Goal: Transaction & Acquisition: Purchase product/service

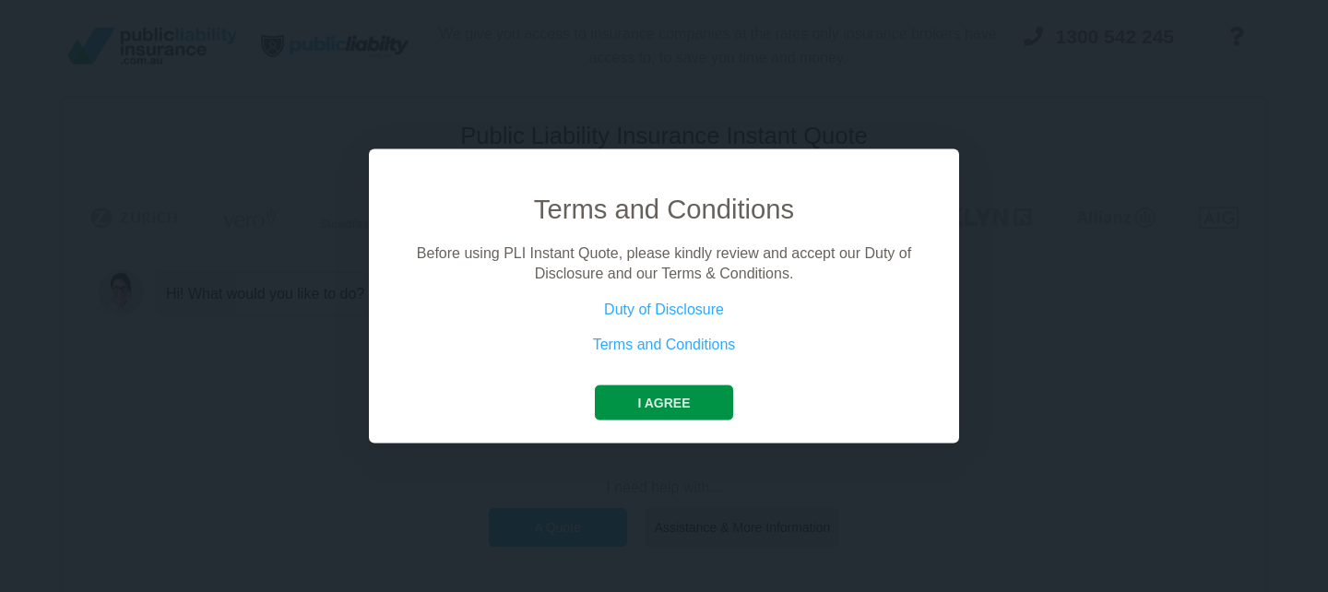
click at [665, 400] on button "I agree" at bounding box center [663, 401] width 137 height 35
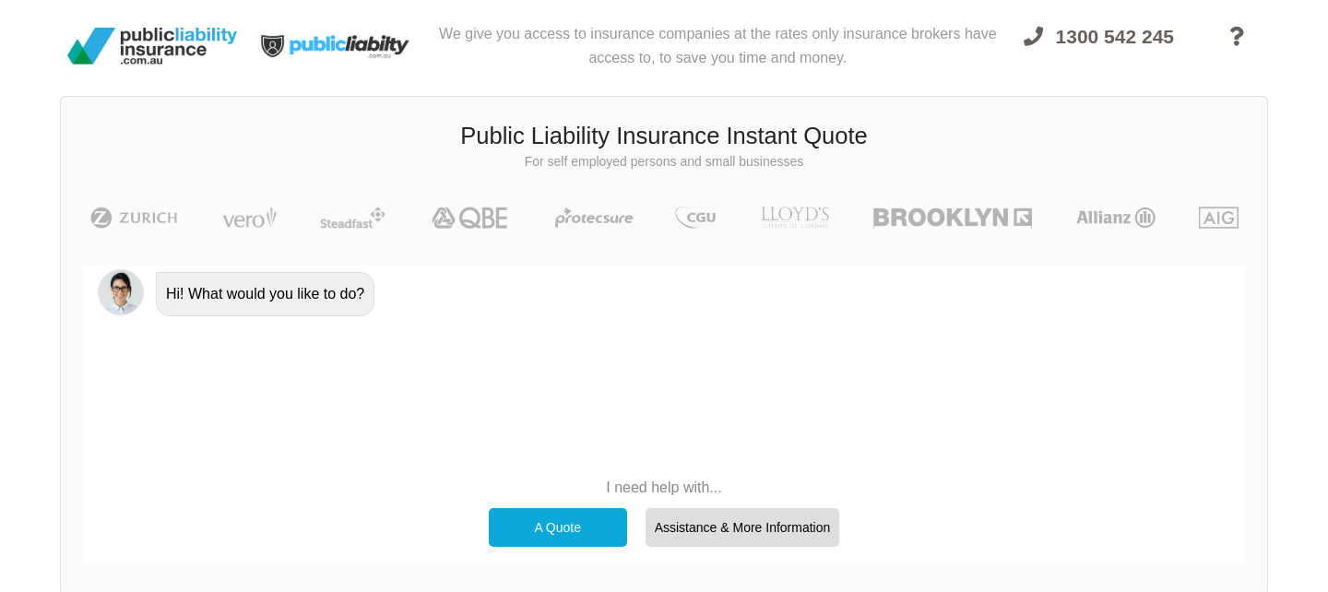
click at [567, 522] on div "A Quote" at bounding box center [558, 527] width 138 height 39
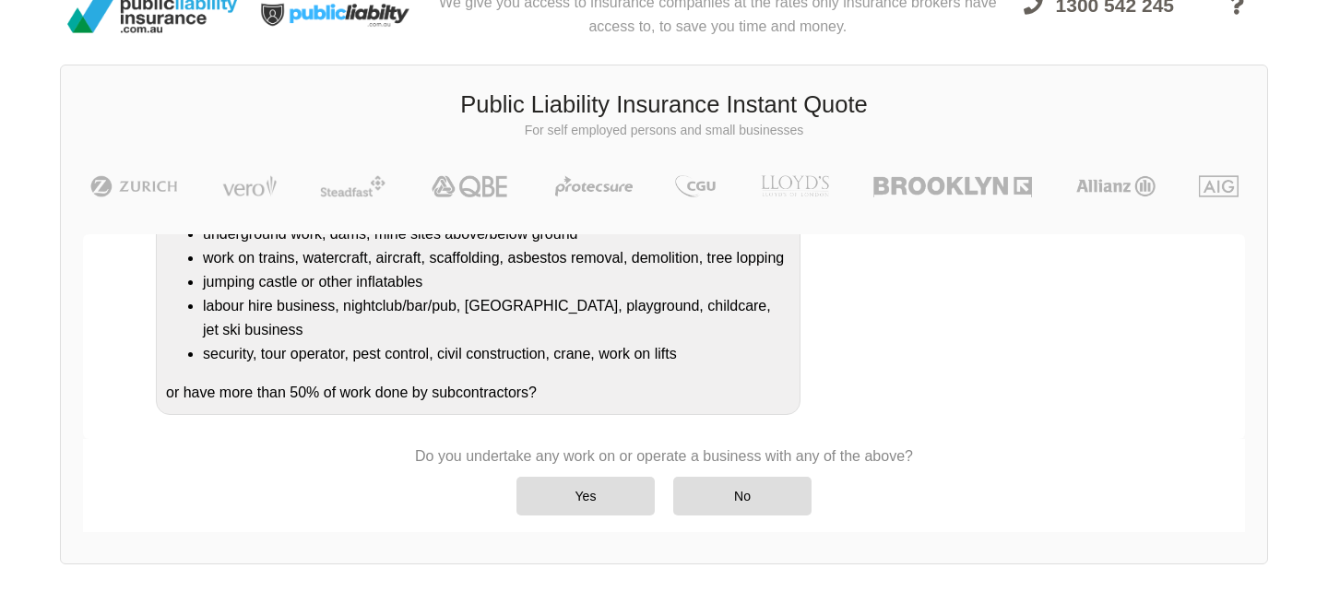
scroll to position [34, 0]
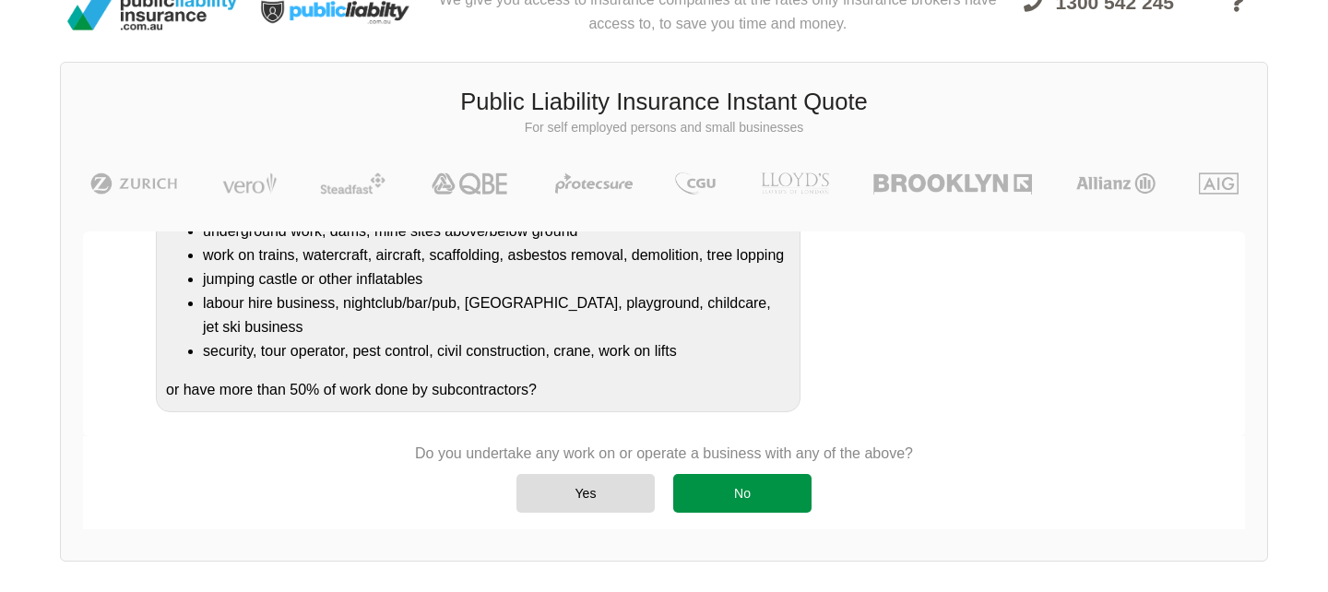
click at [715, 500] on div "No" at bounding box center [742, 493] width 138 height 39
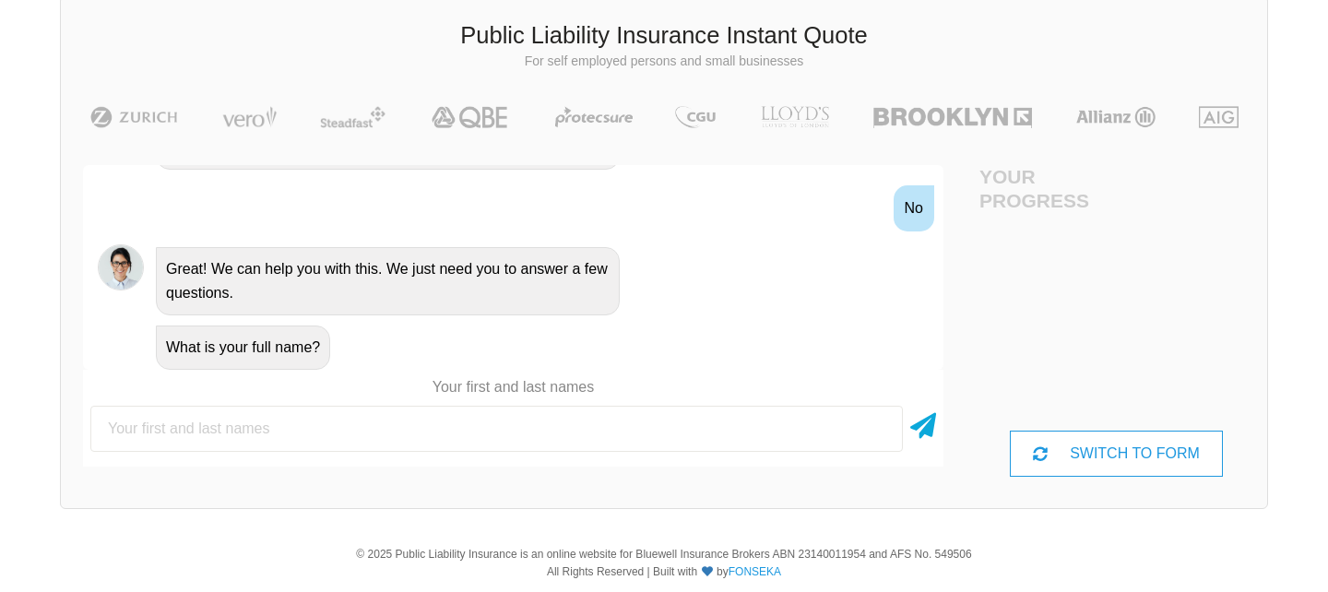
scroll to position [128, 0]
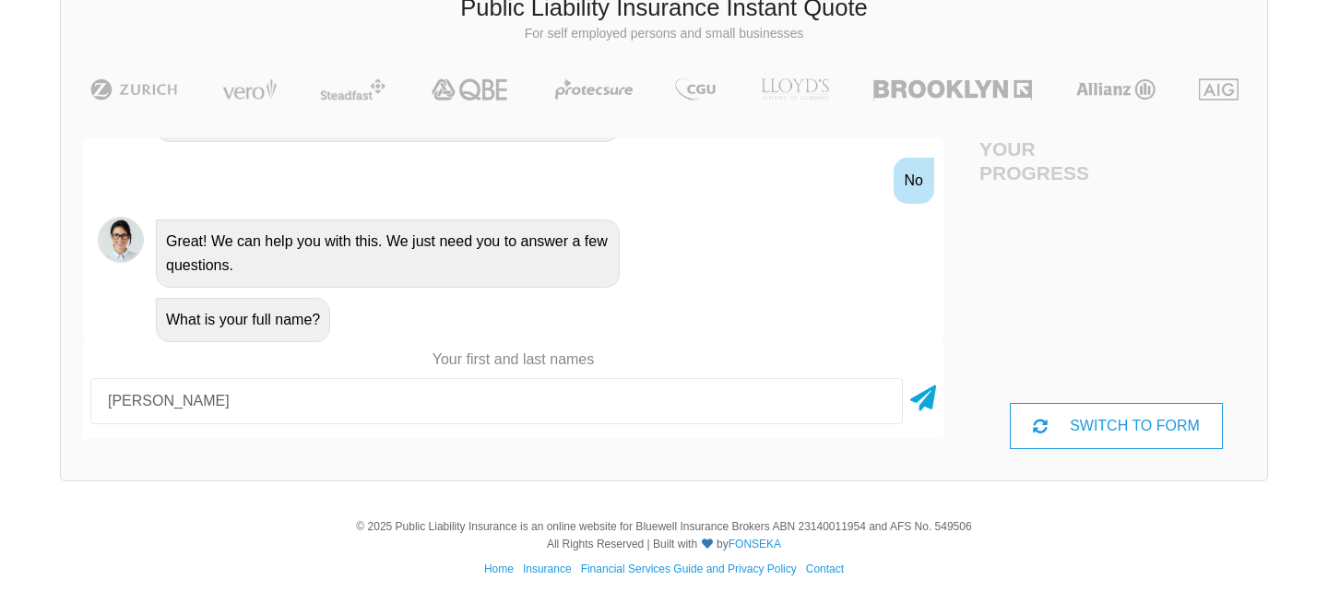
type input "[PERSON_NAME]"
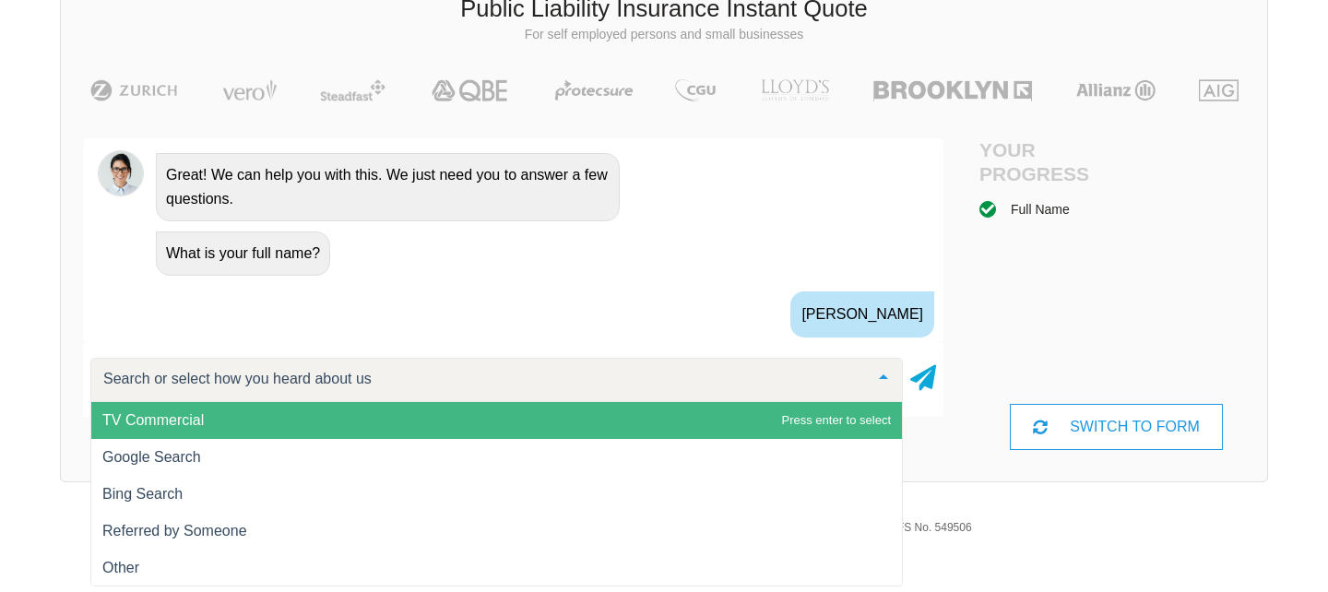
scroll to position [832, 0]
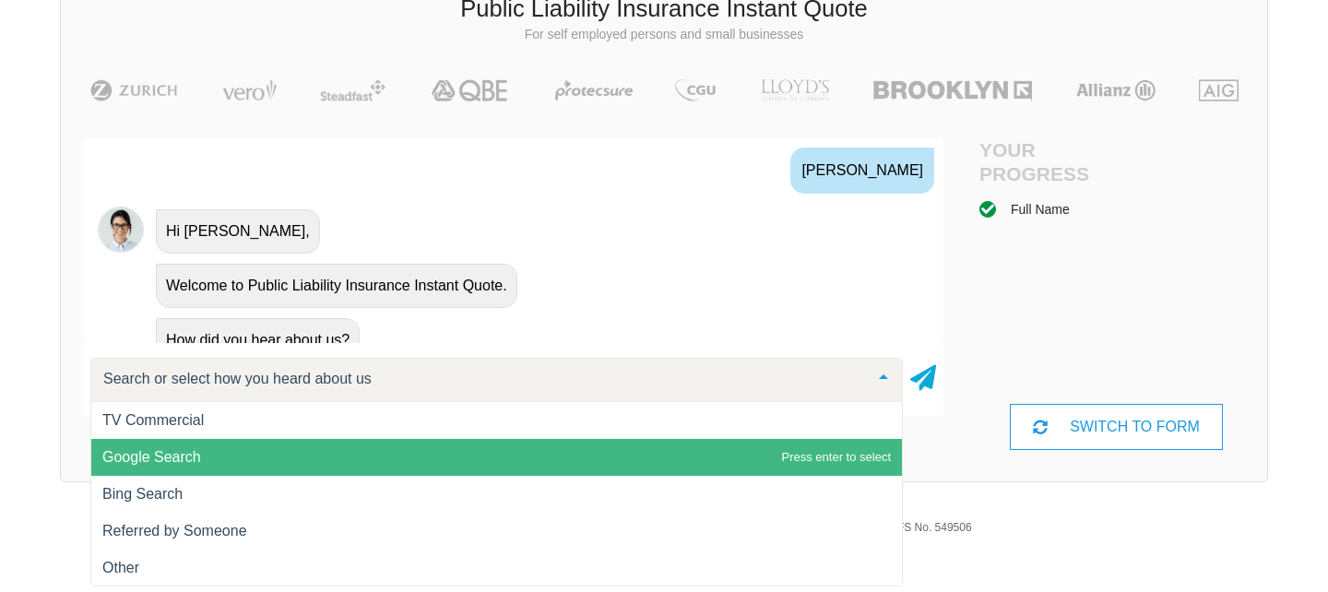
click at [182, 445] on span "Google Search" at bounding box center [496, 457] width 810 height 37
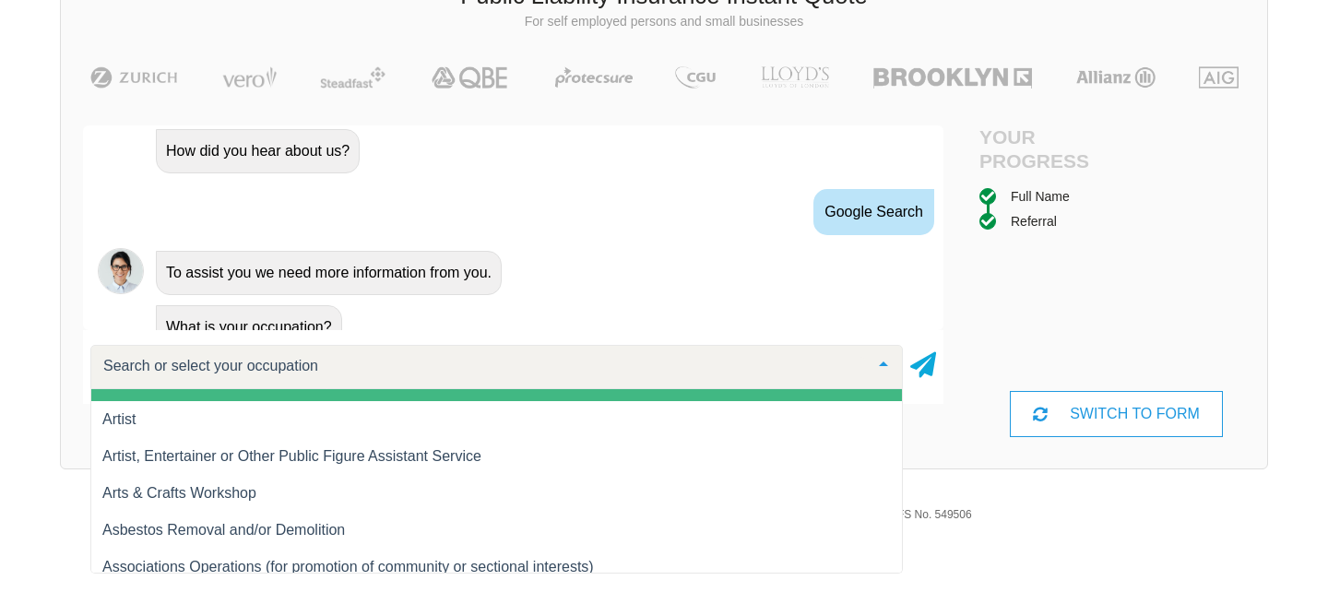
scroll to position [1321, 0]
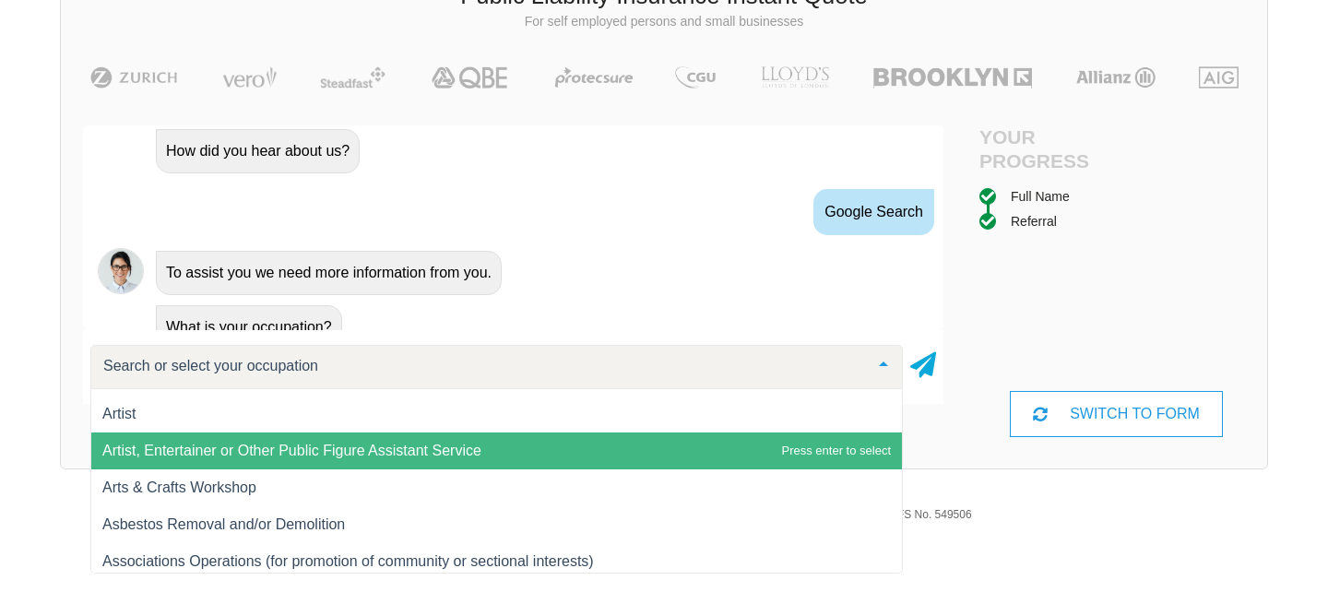
click at [257, 453] on span "Artist, Entertainer or Other Public Figure Assistant Service" at bounding box center [291, 451] width 379 height 16
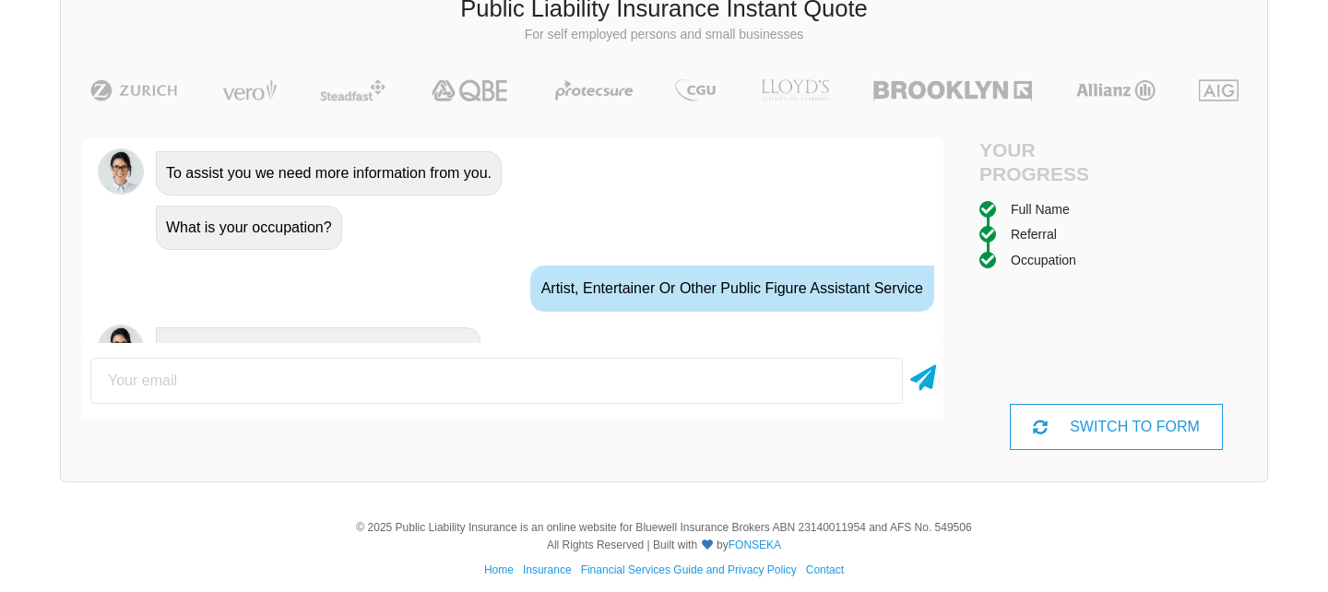
scroll to position [1129, 0]
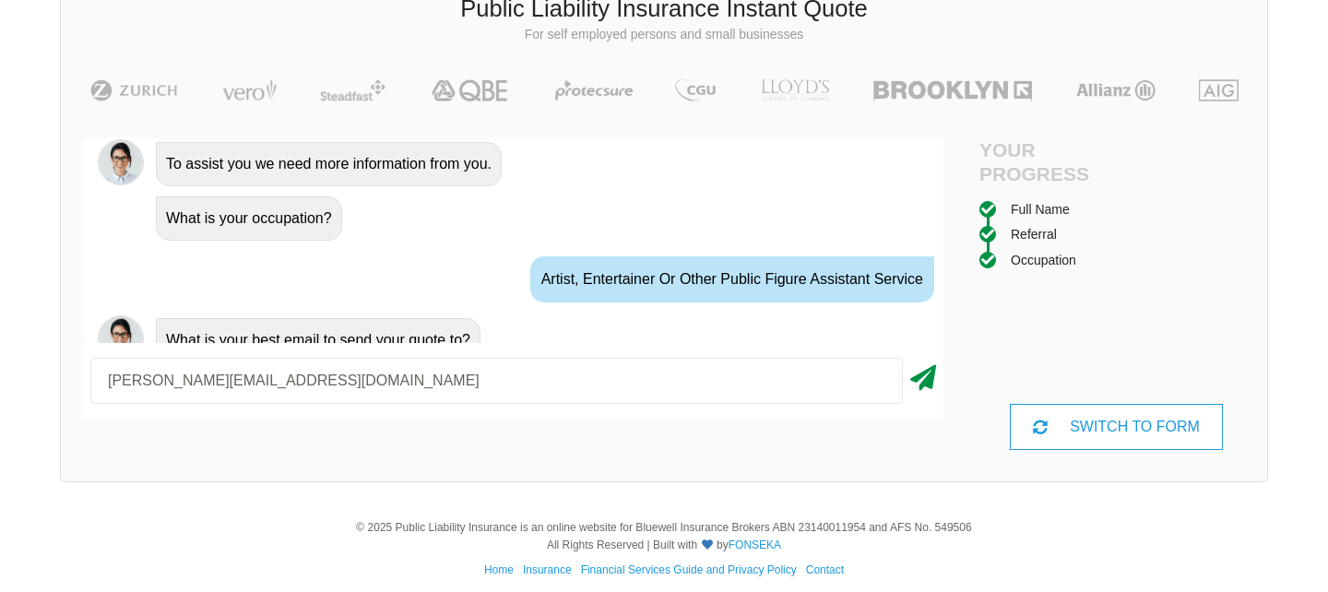
type input "[PERSON_NAME][EMAIL_ADDRESS][DOMAIN_NAME]"
click at [922, 381] on icon at bounding box center [923, 374] width 26 height 33
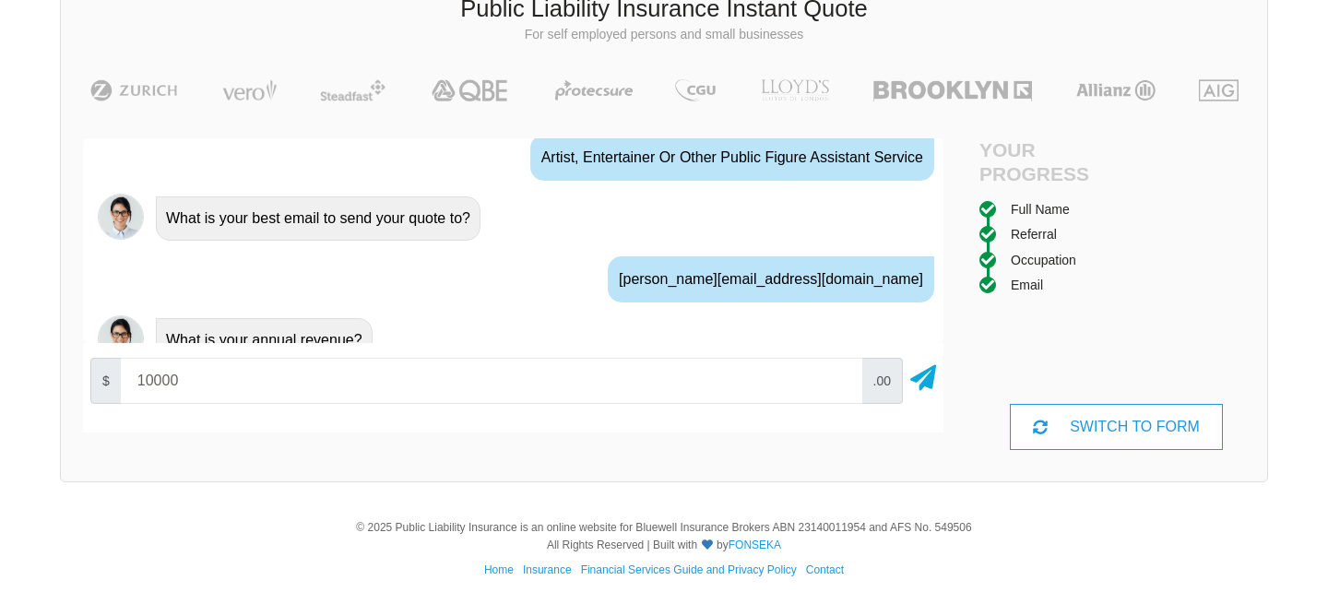
scroll to position [140, 0]
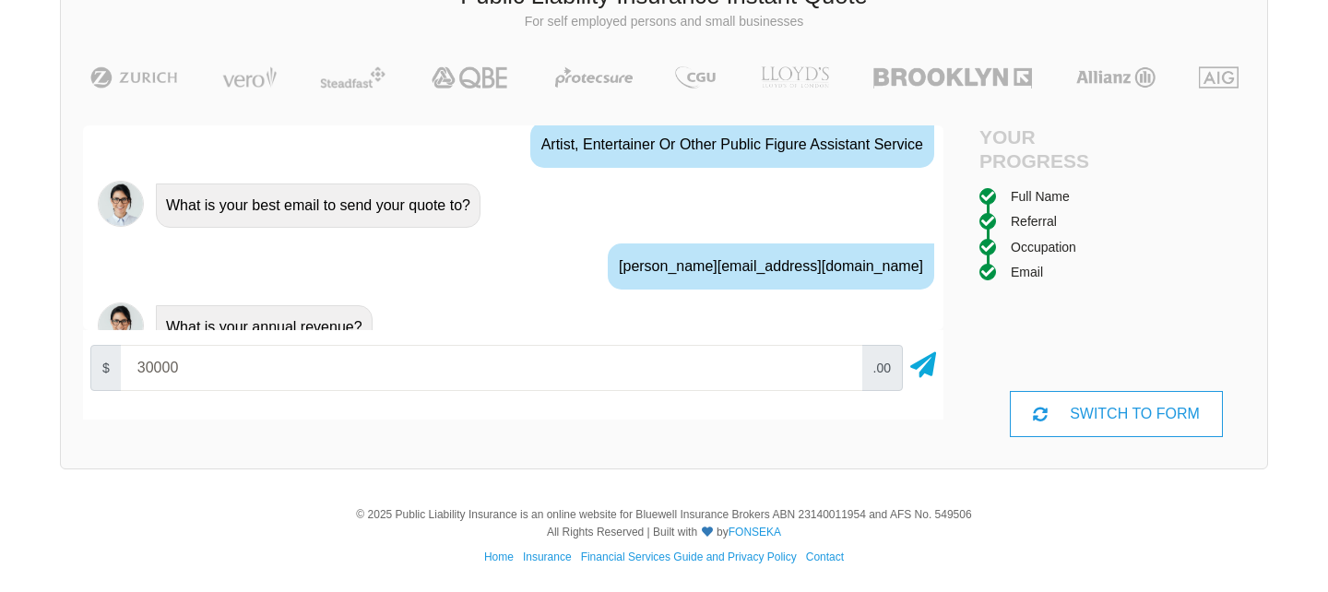
type input "40000"
